Goal: Task Accomplishment & Management: Use online tool/utility

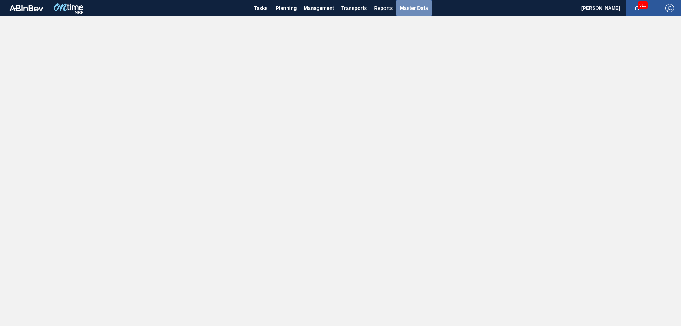
click at [413, 5] on span "Master Data" at bounding box center [413, 8] width 28 height 9
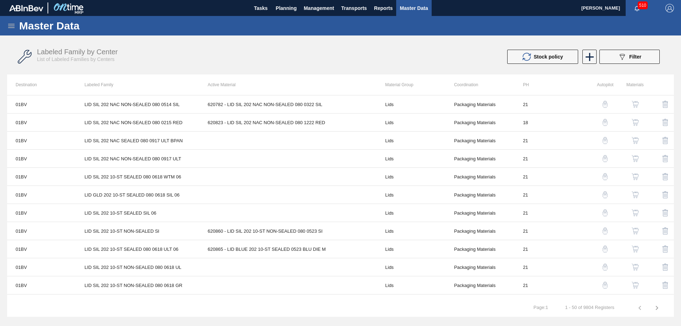
click at [632, 103] on img "button" at bounding box center [634, 104] width 7 height 7
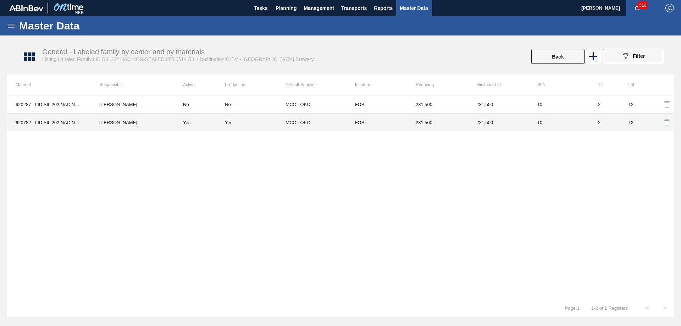
click at [290, 122] on td "MCC - OKC" at bounding box center [315, 122] width 61 height 18
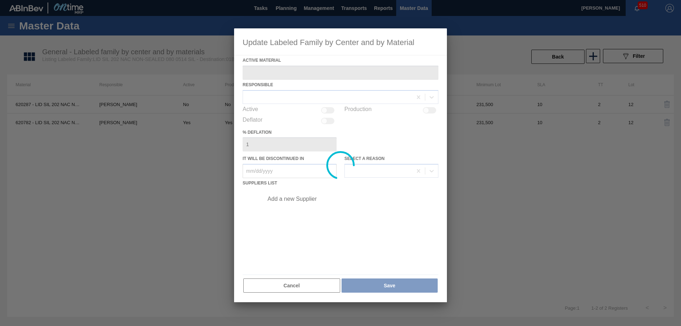
type Material "620782 - LID SIL 202 NAC NON-SEALED 080 0322 SIL"
checkbox input "true"
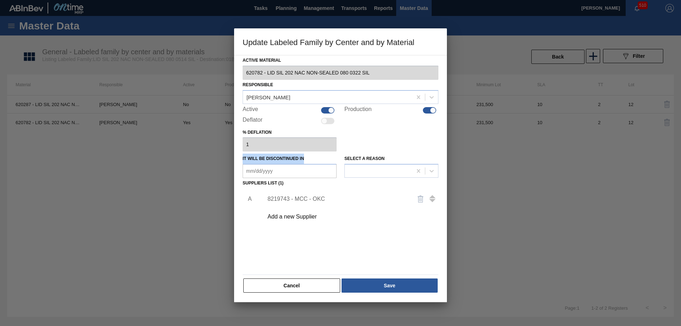
drag, startPoint x: 242, startPoint y: 157, endPoint x: 307, endPoint y: 157, distance: 64.9
click at [307, 157] on div "It will be discontinued in" at bounding box center [289, 165] width 94 height 24
